Goal: Information Seeking & Learning: Find specific fact

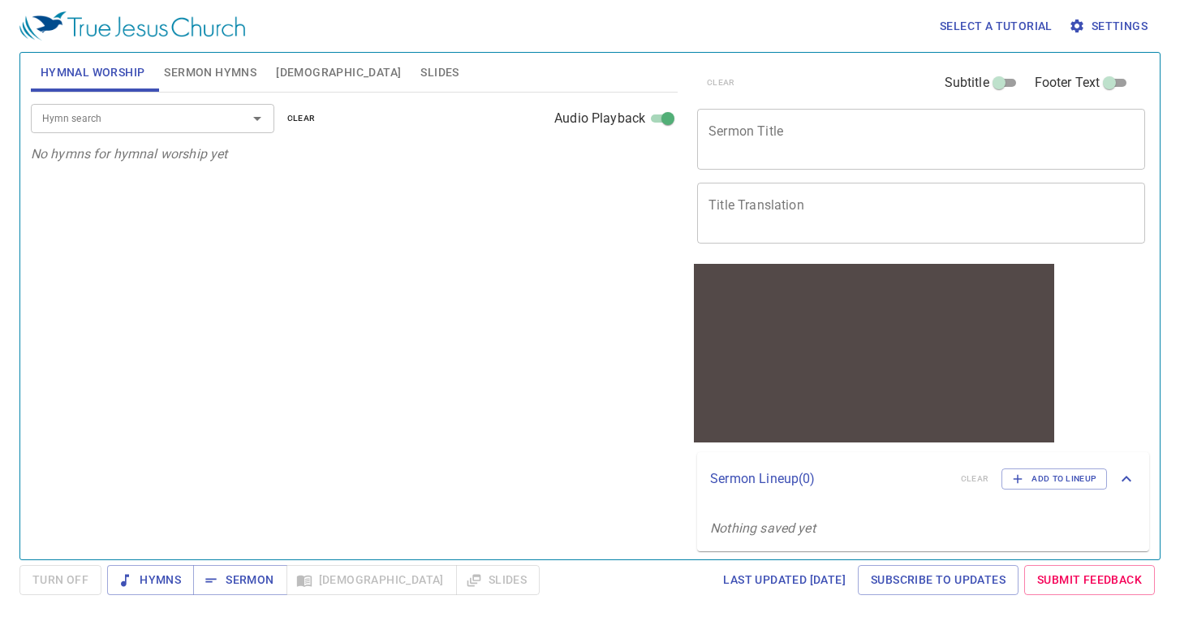
click at [165, 110] on input "Hymn search" at bounding box center [129, 118] width 186 height 19
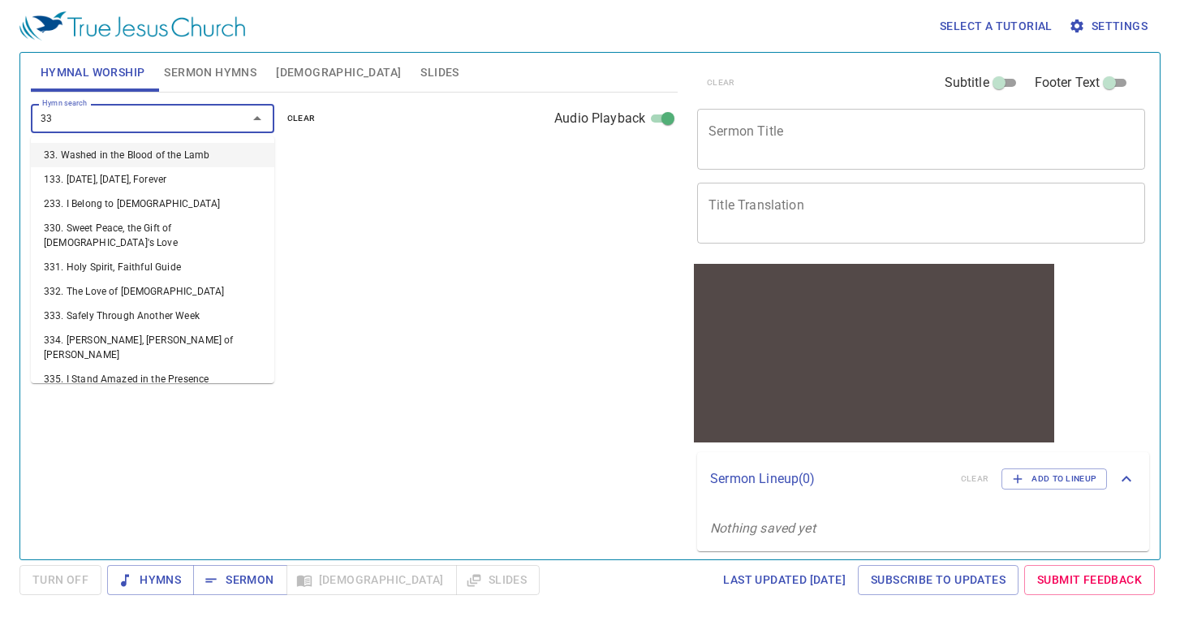
type input "339"
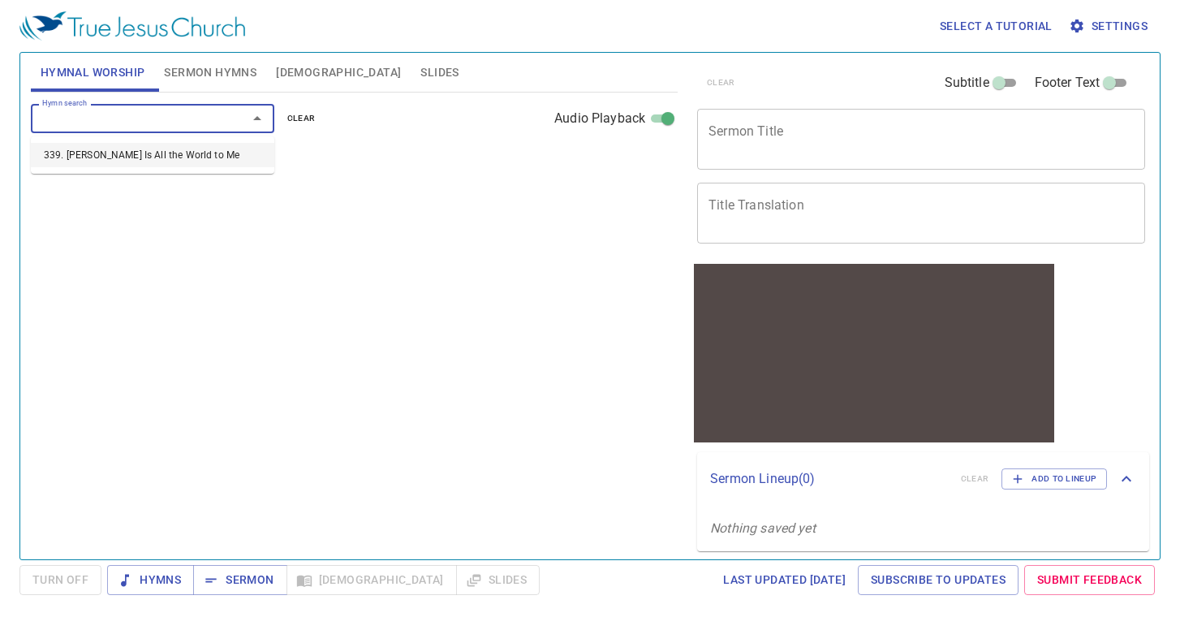
select select "1"
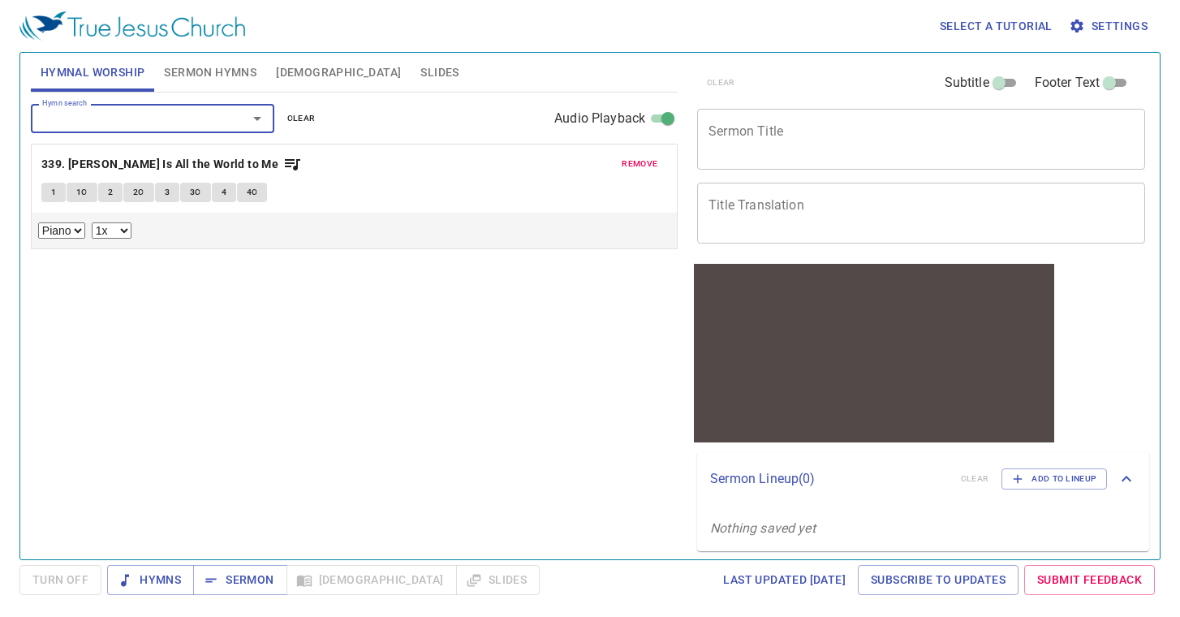
click at [42, 200] on button "1" at bounding box center [53, 192] width 24 height 19
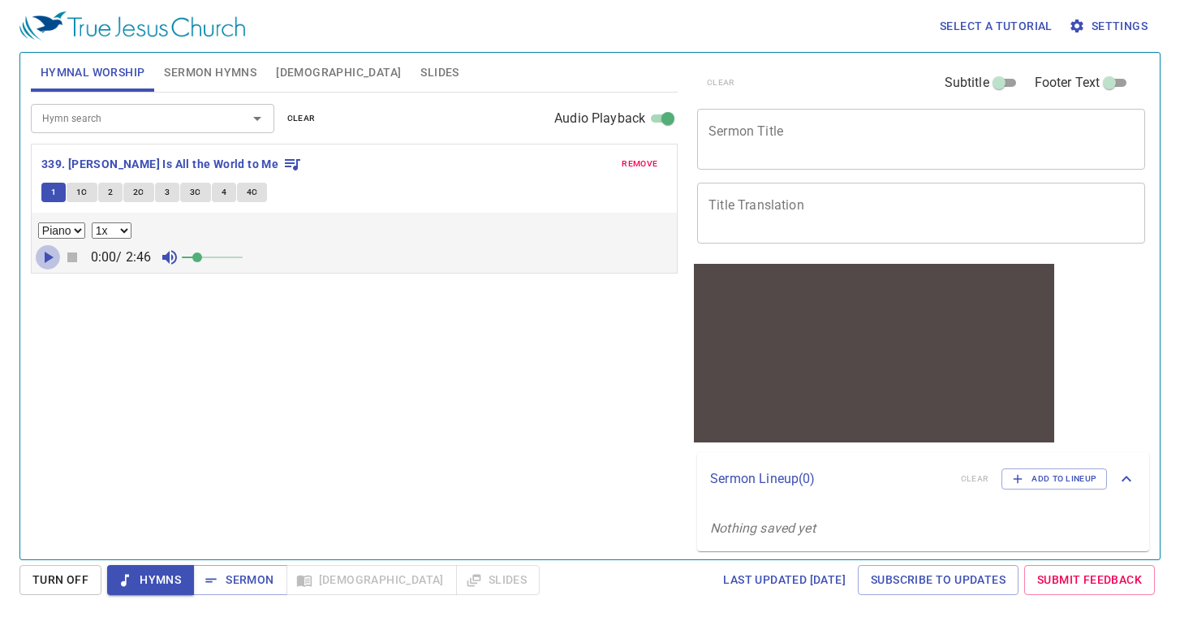
click at [48, 249] on icon "button" at bounding box center [47, 257] width 19 height 19
click at [223, 254] on span at bounding box center [212, 257] width 61 height 23
click at [47, 260] on icon "button" at bounding box center [47, 257] width 19 height 19
click at [496, 179] on div "remove 339. Jesus Is All the World to Me 1 1C 2 2C 3 3C 4 4C Piano 0.6x 0.7x 0.…" at bounding box center [354, 209] width 645 height 128
click at [55, 257] on icon "button" at bounding box center [47, 257] width 19 height 19
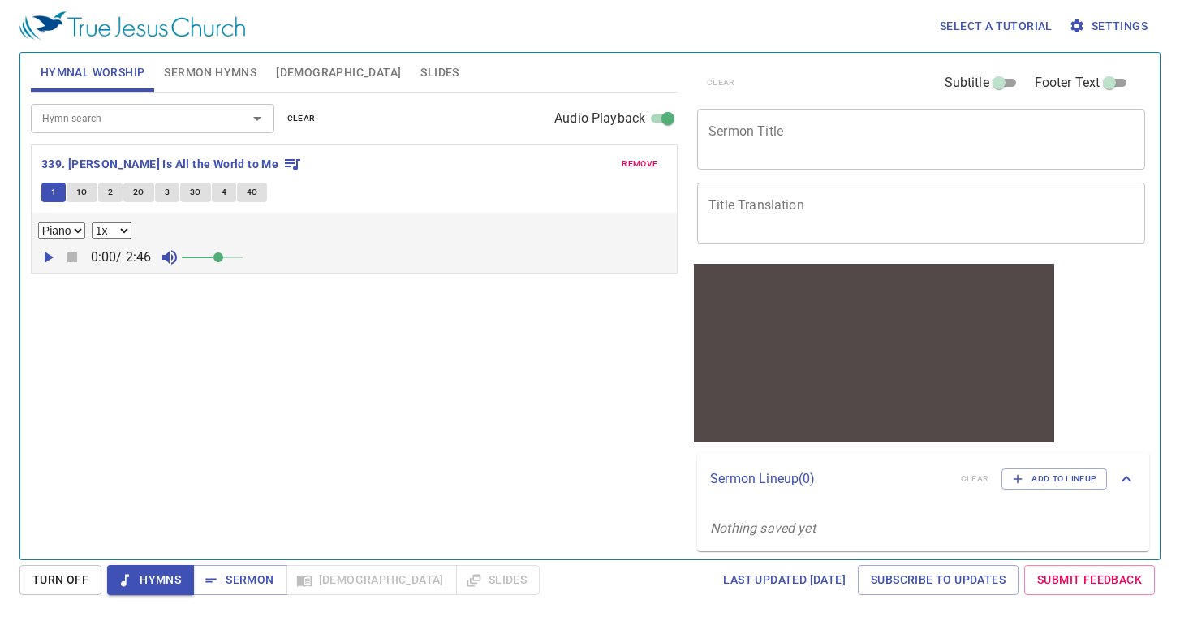
click at [88, 126] on input "Hymn search" at bounding box center [129, 118] width 186 height 19
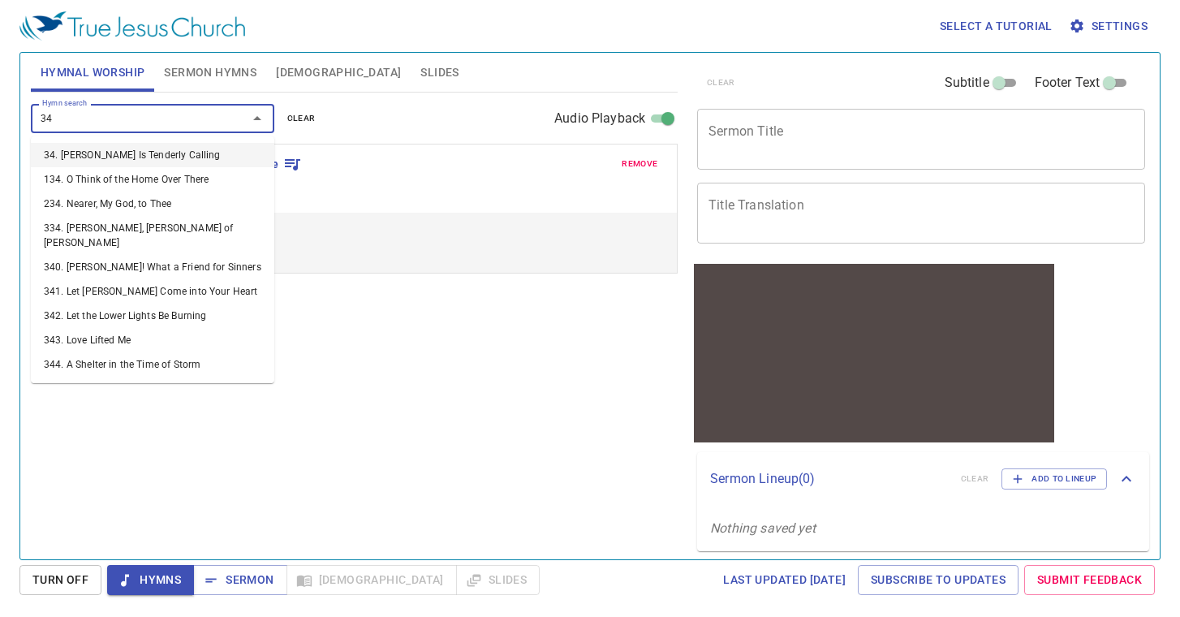
type input "340"
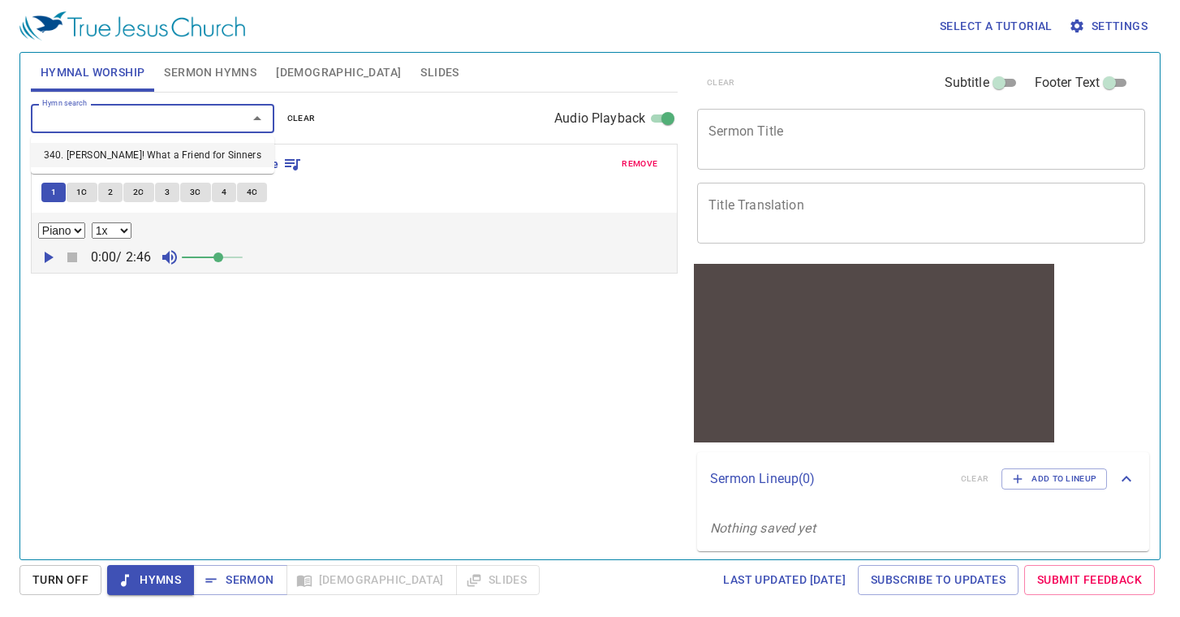
select select "1"
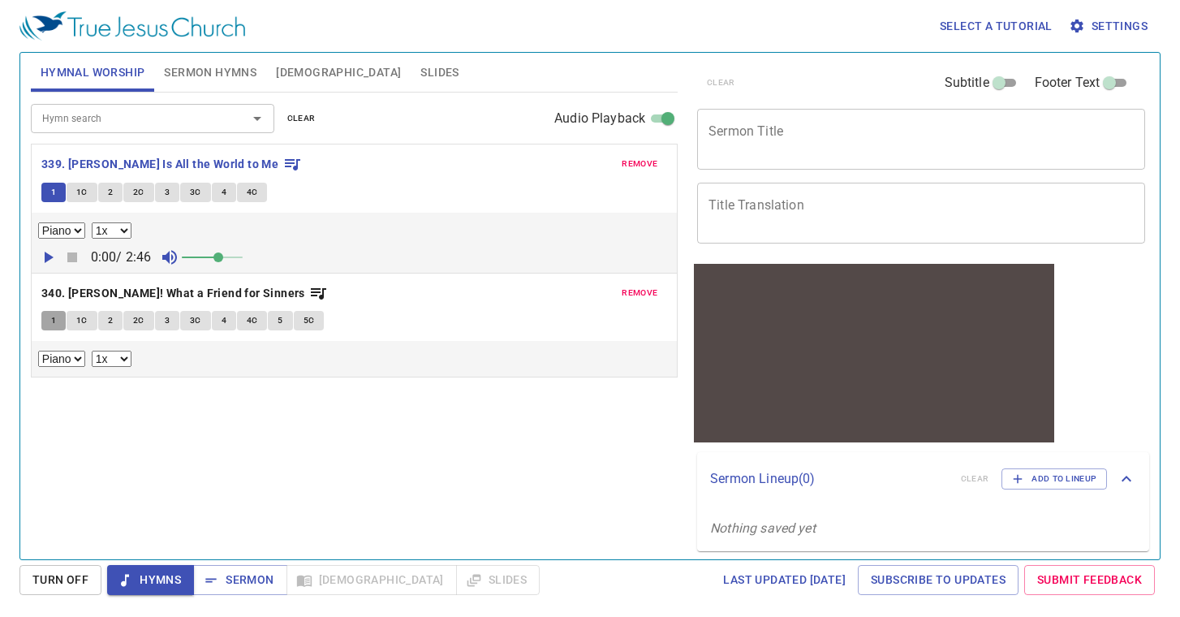
click at [59, 321] on button "1" at bounding box center [53, 320] width 24 height 19
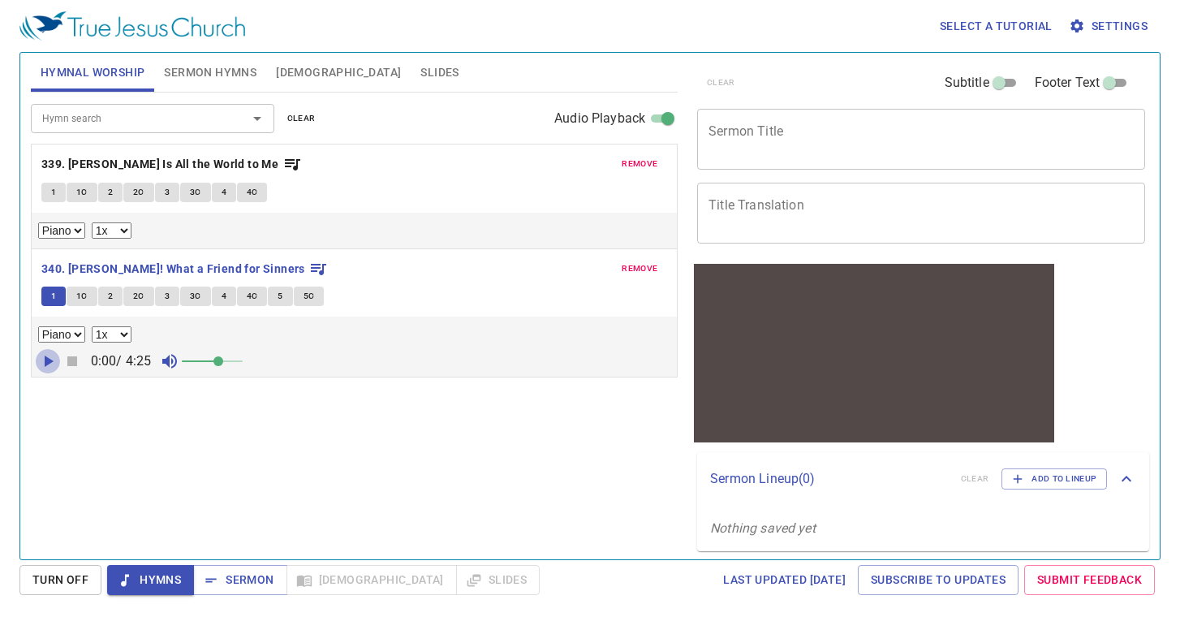
click at [47, 365] on icon "button" at bounding box center [49, 361] width 9 height 11
click at [181, 127] on input "Hymn search" at bounding box center [129, 118] width 186 height 19
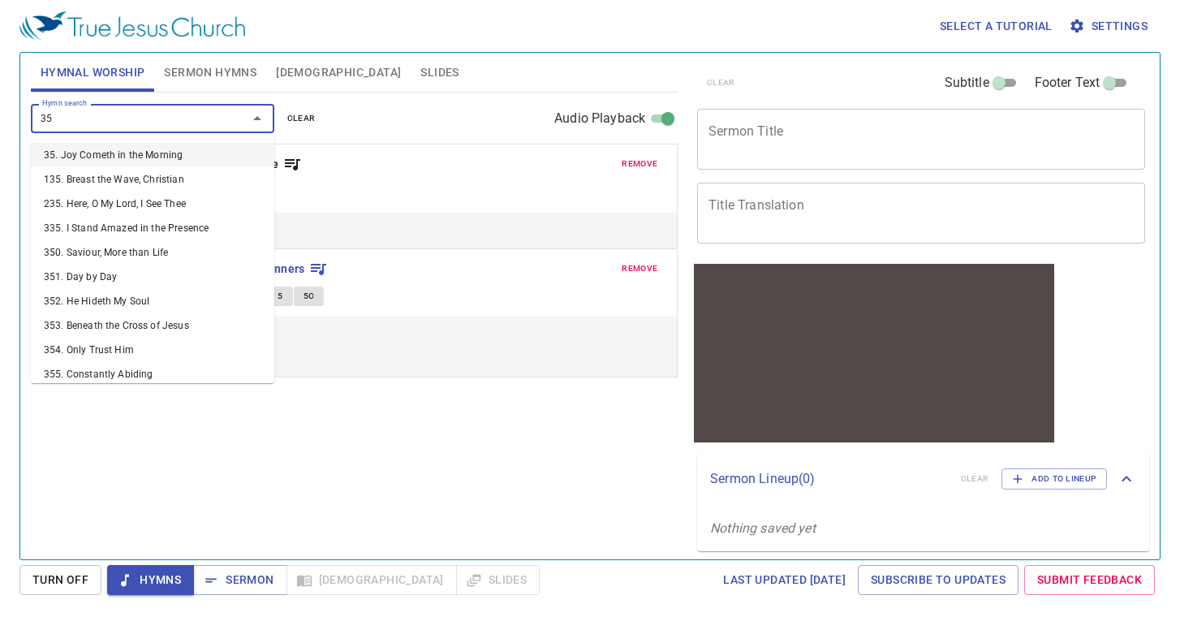
type input "358"
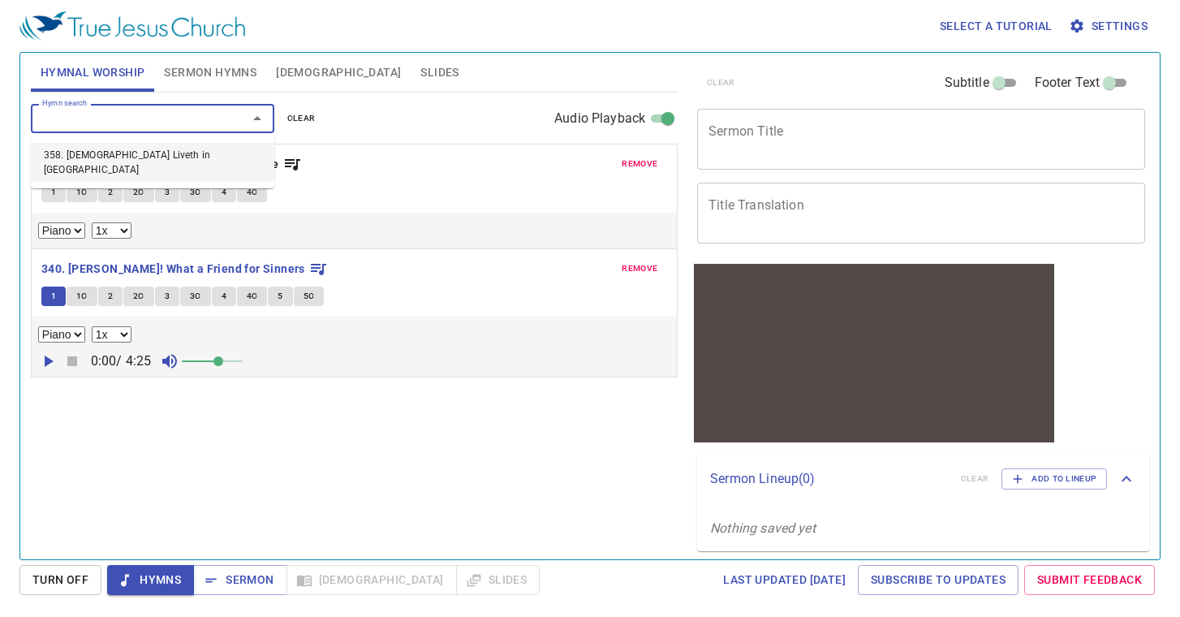
select select "1"
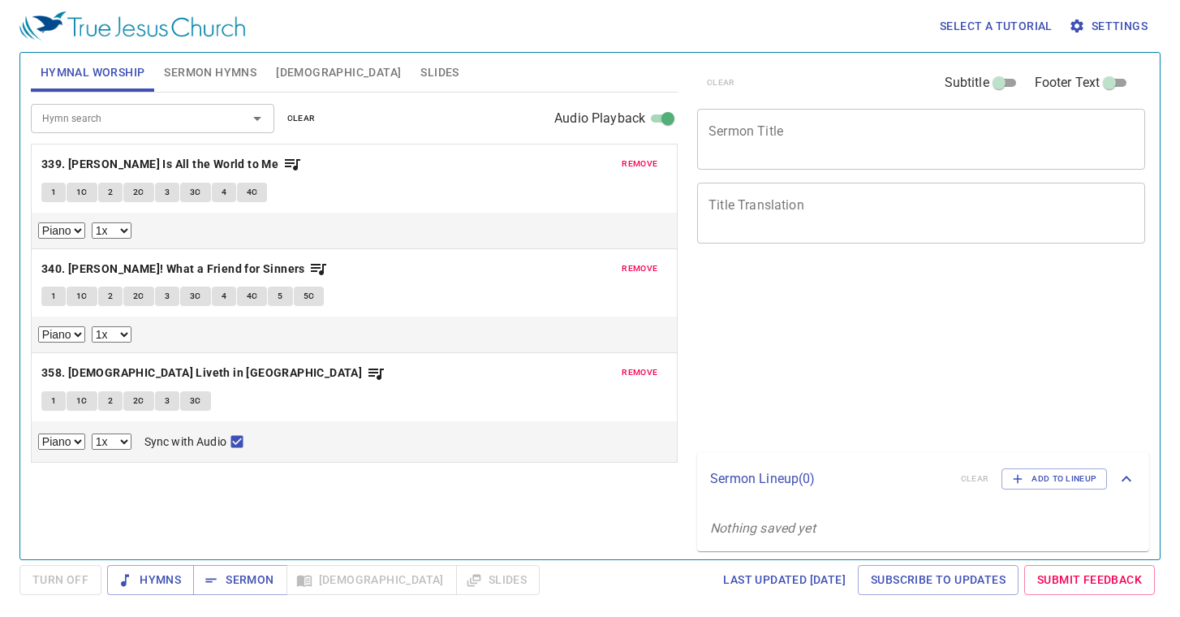
select select "1"
click at [54, 394] on button "1" at bounding box center [53, 400] width 24 height 19
checkbox input "false"
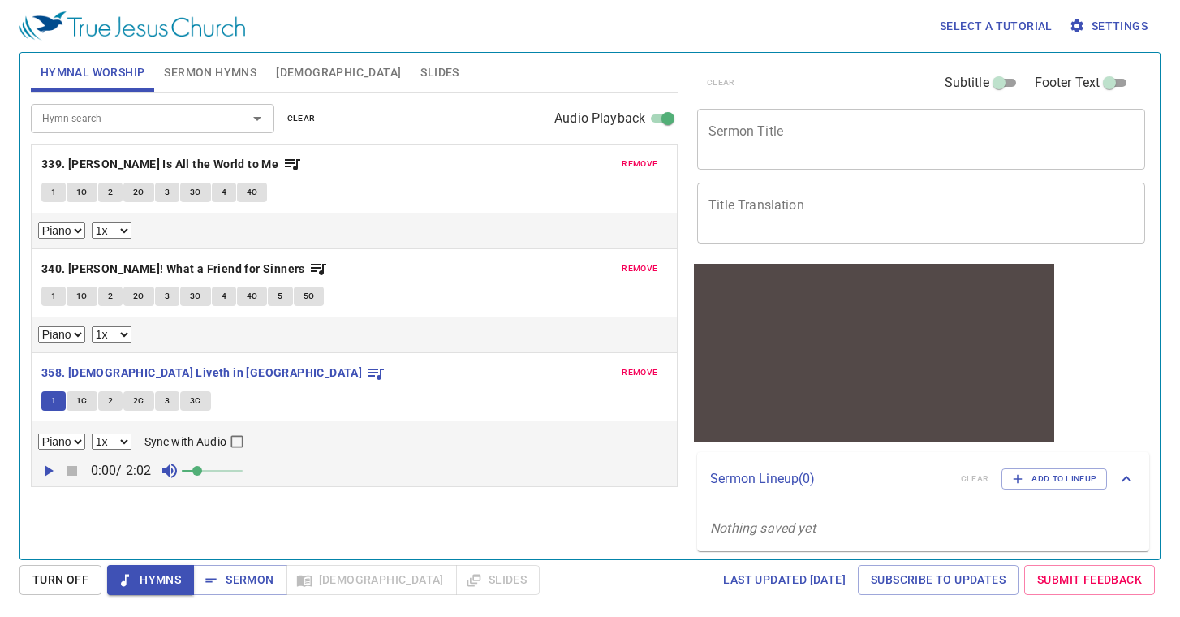
click at [53, 464] on icon "button" at bounding box center [47, 470] width 19 height 19
click at [202, 471] on span at bounding box center [197, 471] width 10 height 10
click at [209, 472] on span at bounding box center [213, 471] width 10 height 10
click at [119, 440] on select "0.6x 0.7x 0.8x 0.9x 1x 1.1x 1.2x 1.3x 1.4x 1.5x 1.7x 2x" at bounding box center [112, 442] width 40 height 16
click at [92, 434] on select "0.6x 0.7x 0.8x 0.9x 1x 1.1x 1.2x 1.3x 1.4x 1.5x 1.7x 2x" at bounding box center [112, 442] width 40 height 16
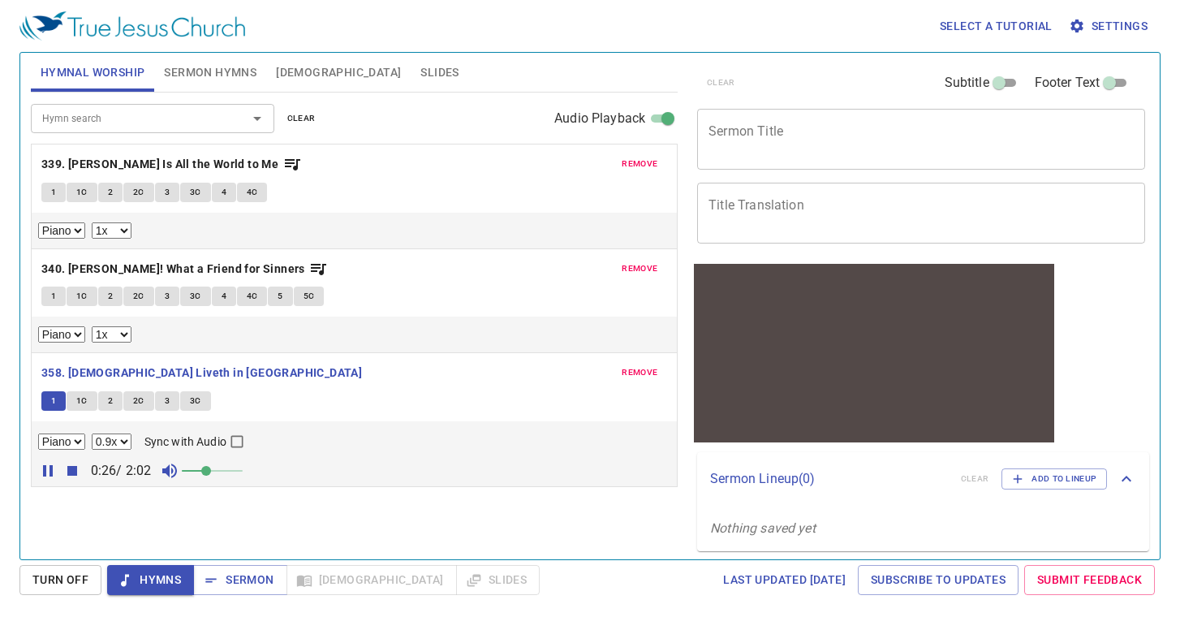
click at [127, 447] on select "0.6x 0.7x 0.8x 0.9x 1x 1.1x 1.2x 1.3x 1.4x 1.5x 1.7x 2x" at bounding box center [112, 442] width 40 height 16
click at [92, 434] on select "0.6x 0.7x 0.8x 0.9x 1x 1.1x 1.2x 1.3x 1.4x 1.5x 1.7x 2x" at bounding box center [112, 442] width 40 height 16
click at [336, 398] on div "1 1C 2 2C 3 3C" at bounding box center [354, 403] width 626 height 24
click at [110, 442] on select "0.6x 0.7x 0.8x 0.9x 1x 1.1x 1.2x 1.3x 1.4x 1.5x 1.7x 2x" at bounding box center [112, 442] width 40 height 16
select select "0.9"
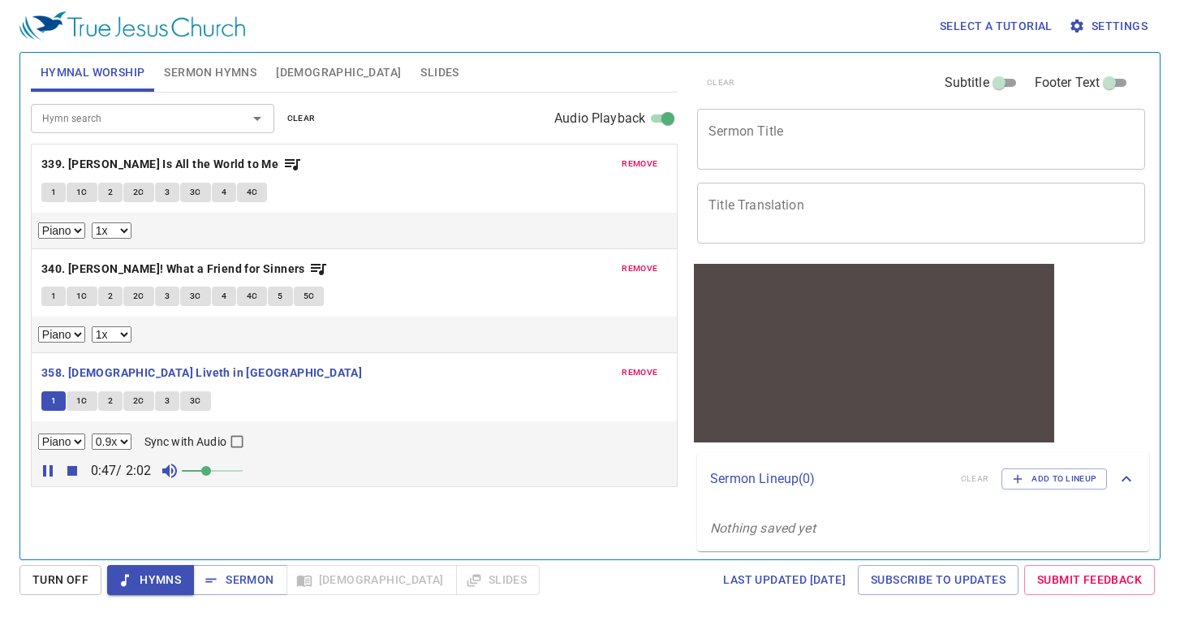
click at [92, 434] on select "0.6x 0.7x 0.8x 0.9x 1x 1.1x 1.2x 1.3x 1.4x 1.5x 1.7x 2x" at bounding box center [112, 442] width 40 height 16
click at [191, 76] on span "Sermon Hymns" at bounding box center [210, 73] width 93 height 20
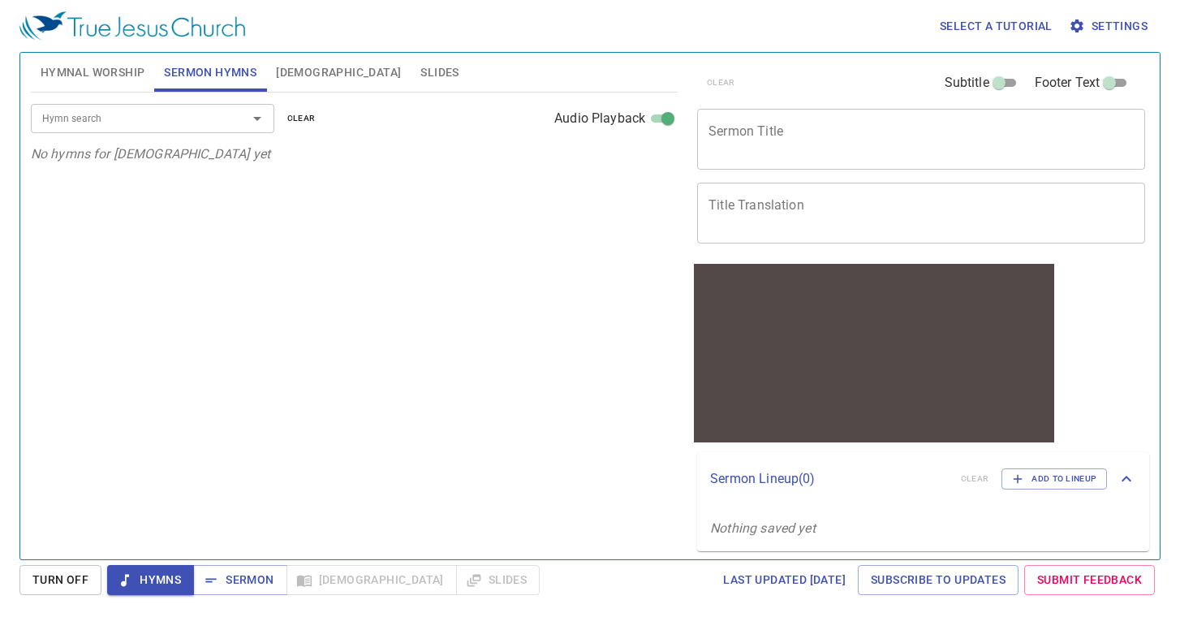
click at [159, 125] on input "Hymn search" at bounding box center [129, 118] width 186 height 19
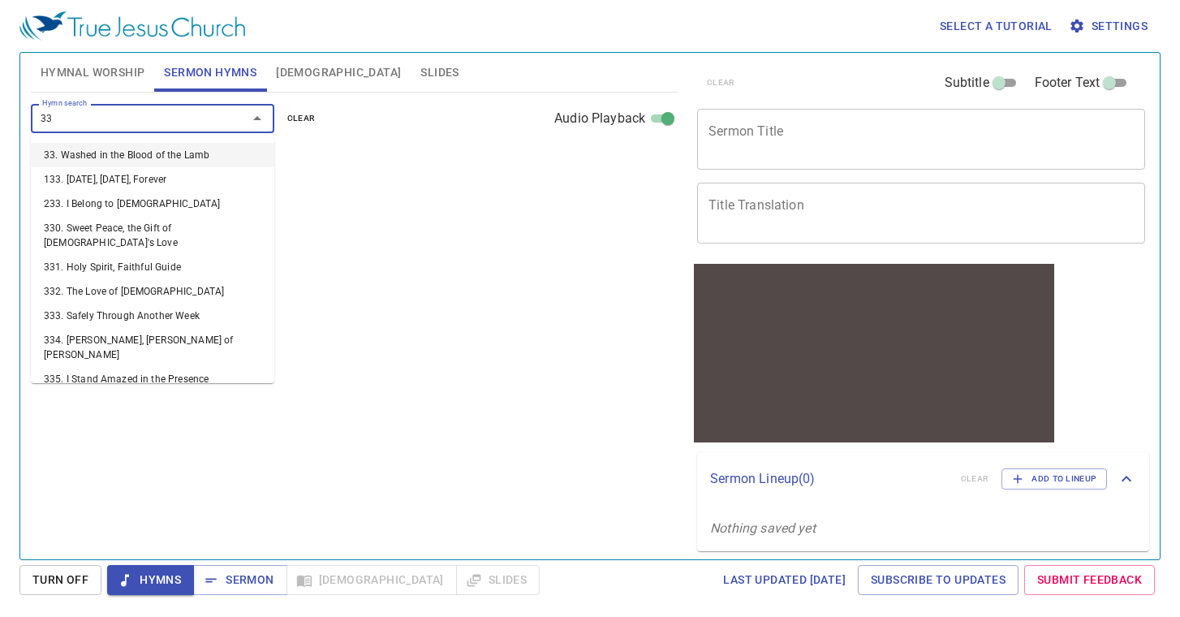
type input "334"
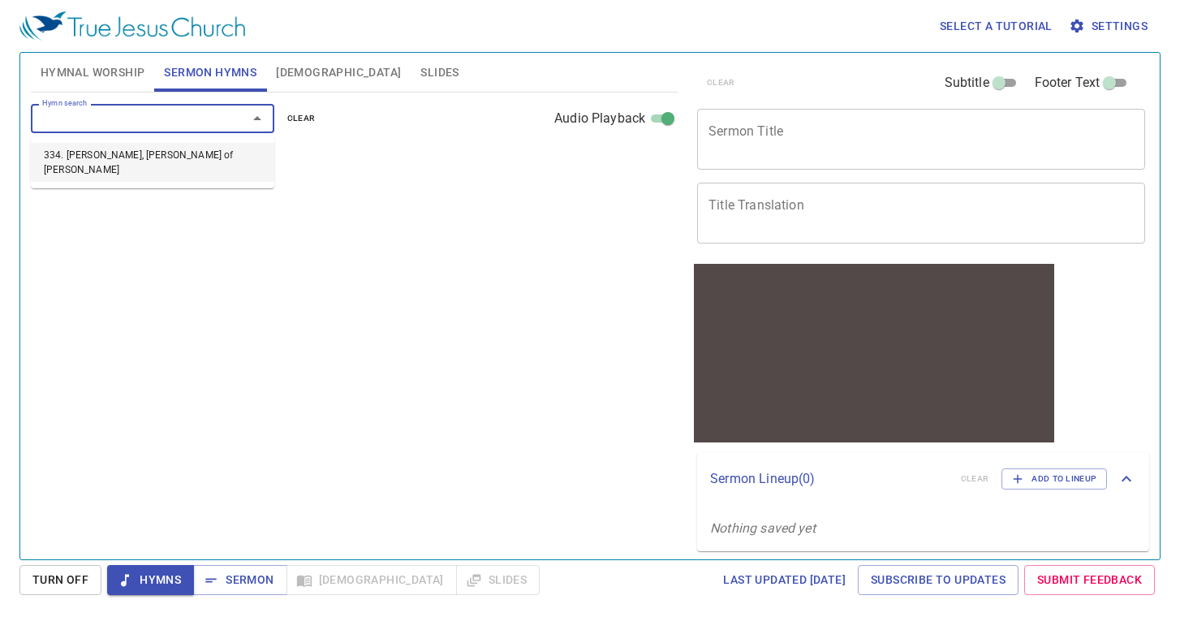
select select "1"
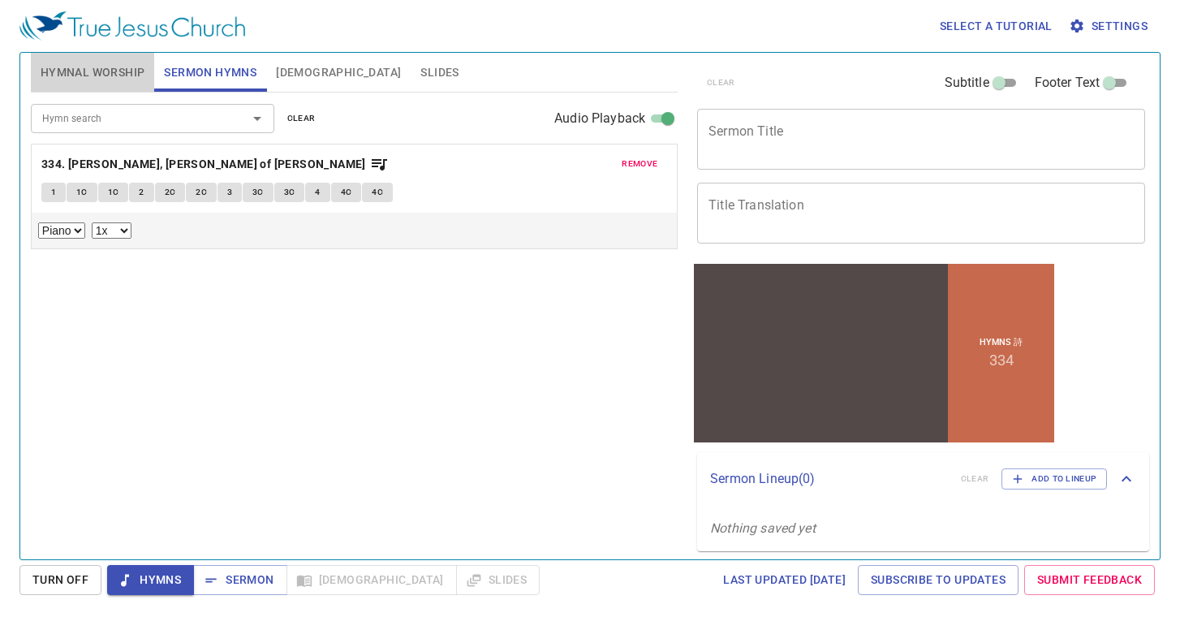
click at [92, 76] on span "Hymnal Worship" at bounding box center [93, 73] width 105 height 20
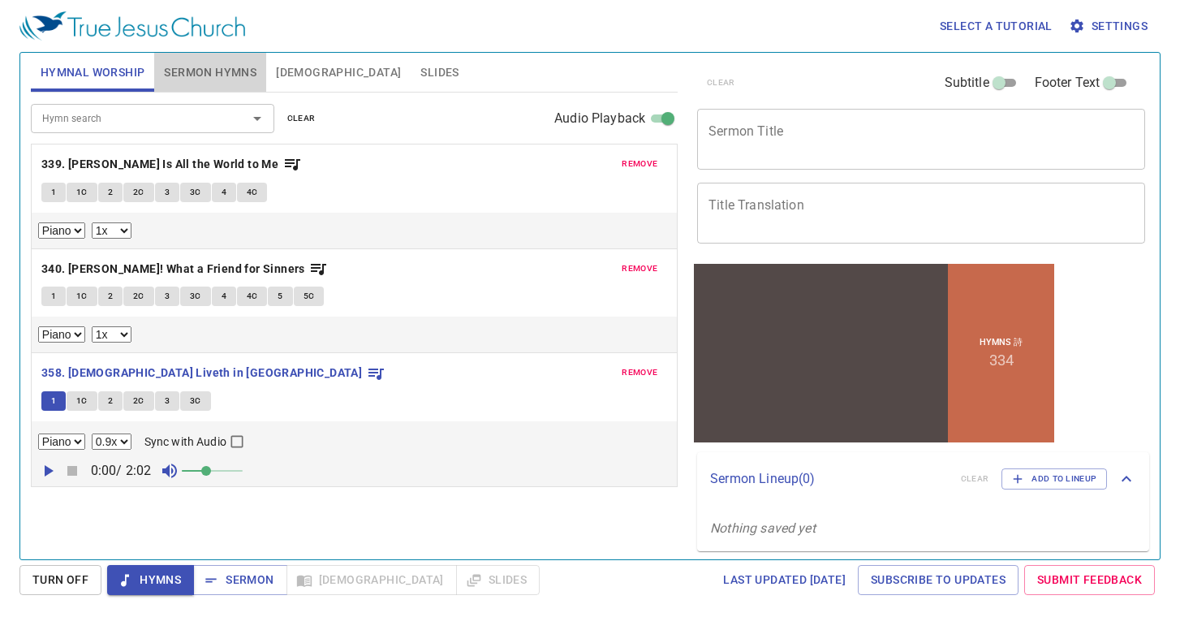
click at [183, 79] on span "Sermon Hymns" at bounding box center [210, 73] width 93 height 20
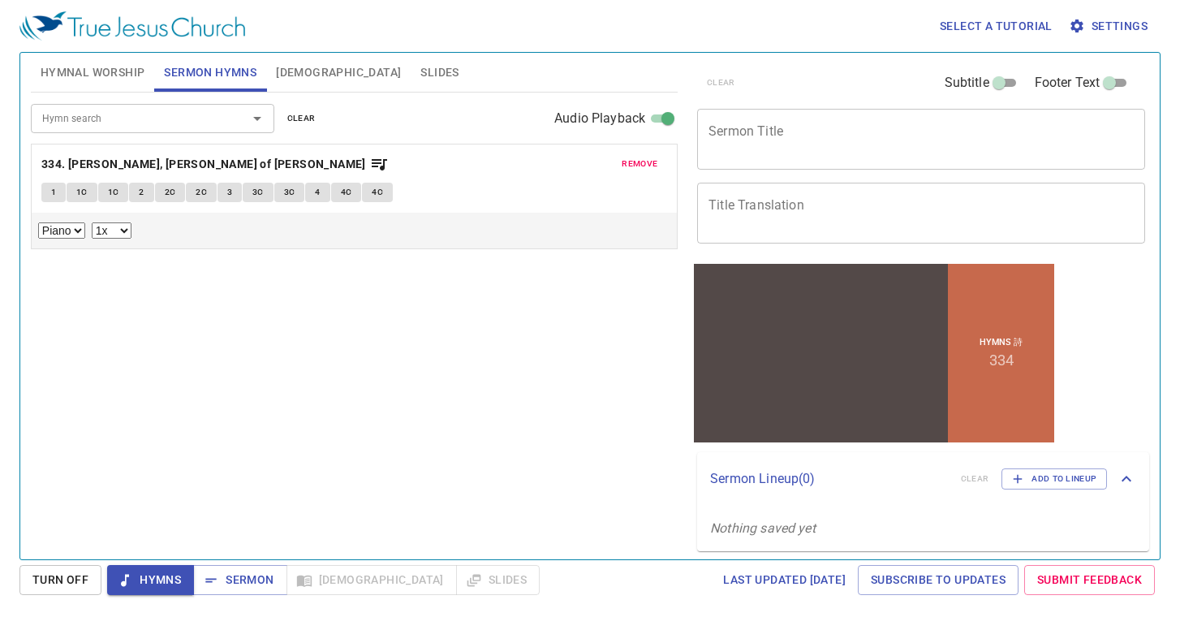
click at [56, 198] on button "1" at bounding box center [53, 192] width 24 height 19
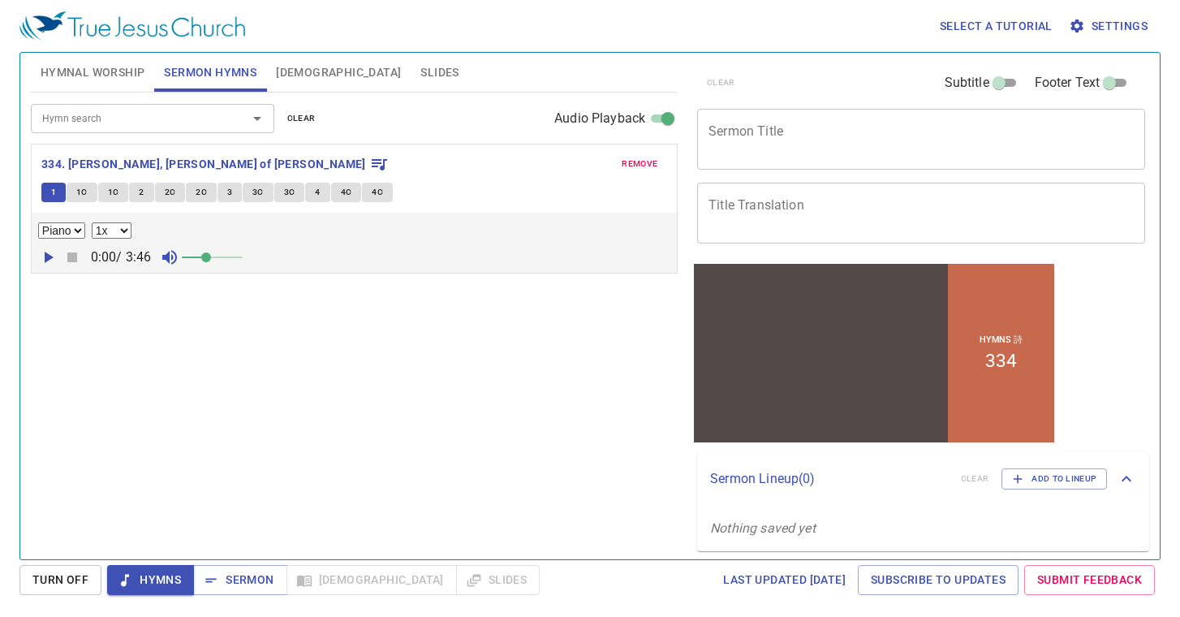
click at [227, 257] on span at bounding box center [212, 257] width 61 height 23
click at [54, 257] on icon "button" at bounding box center [47, 257] width 19 height 19
click at [220, 257] on span at bounding box center [225, 257] width 10 height 10
click at [218, 257] on span at bounding box center [213, 257] width 10 height 10
